Goal: Find specific page/section: Find specific page/section

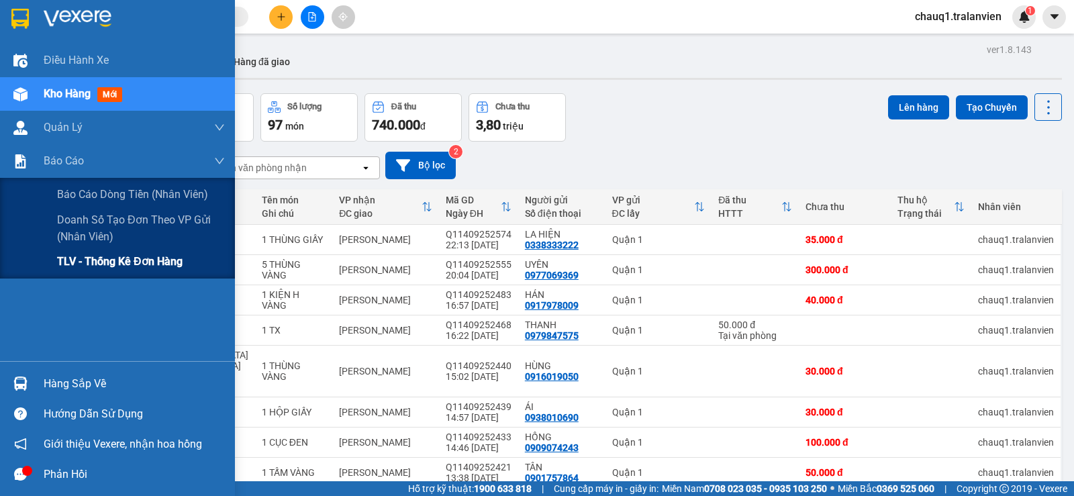
click at [68, 266] on span "TLV - Thống kê đơn hàng" at bounding box center [120, 261] width 126 height 17
